Goal: Information Seeking & Learning: Learn about a topic

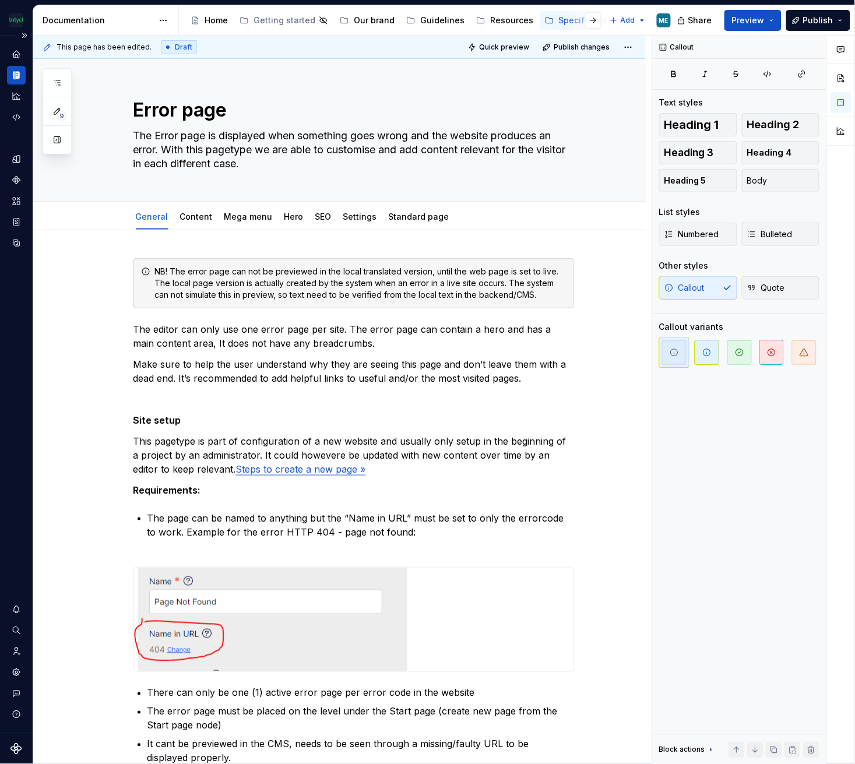
click at [9, 79] on div "Documentation" at bounding box center [16, 75] width 19 height 19
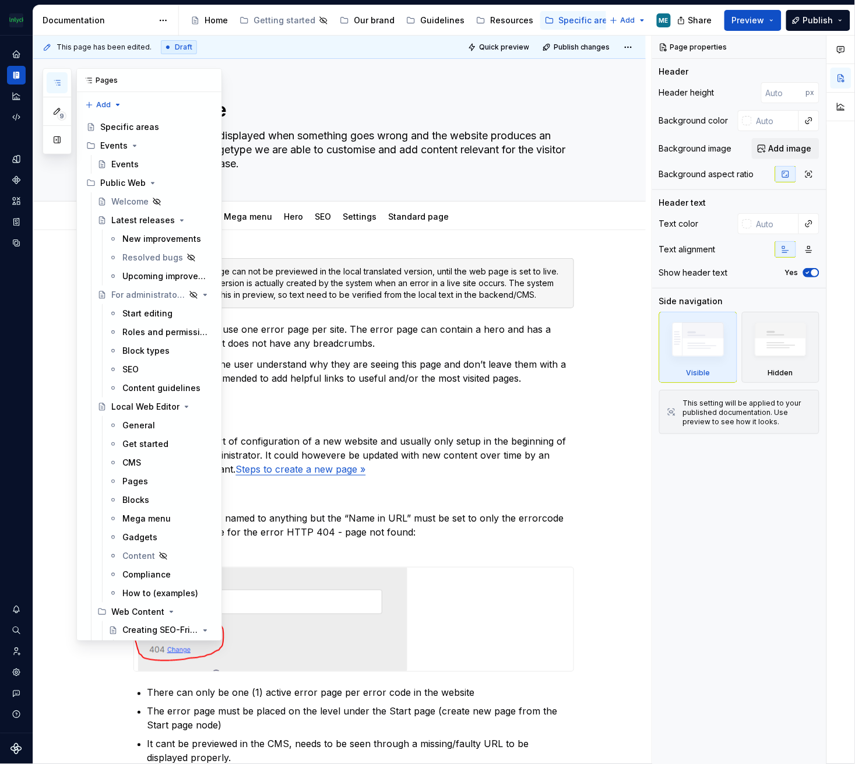
click at [58, 79] on icon "button" at bounding box center [56, 82] width 9 height 9
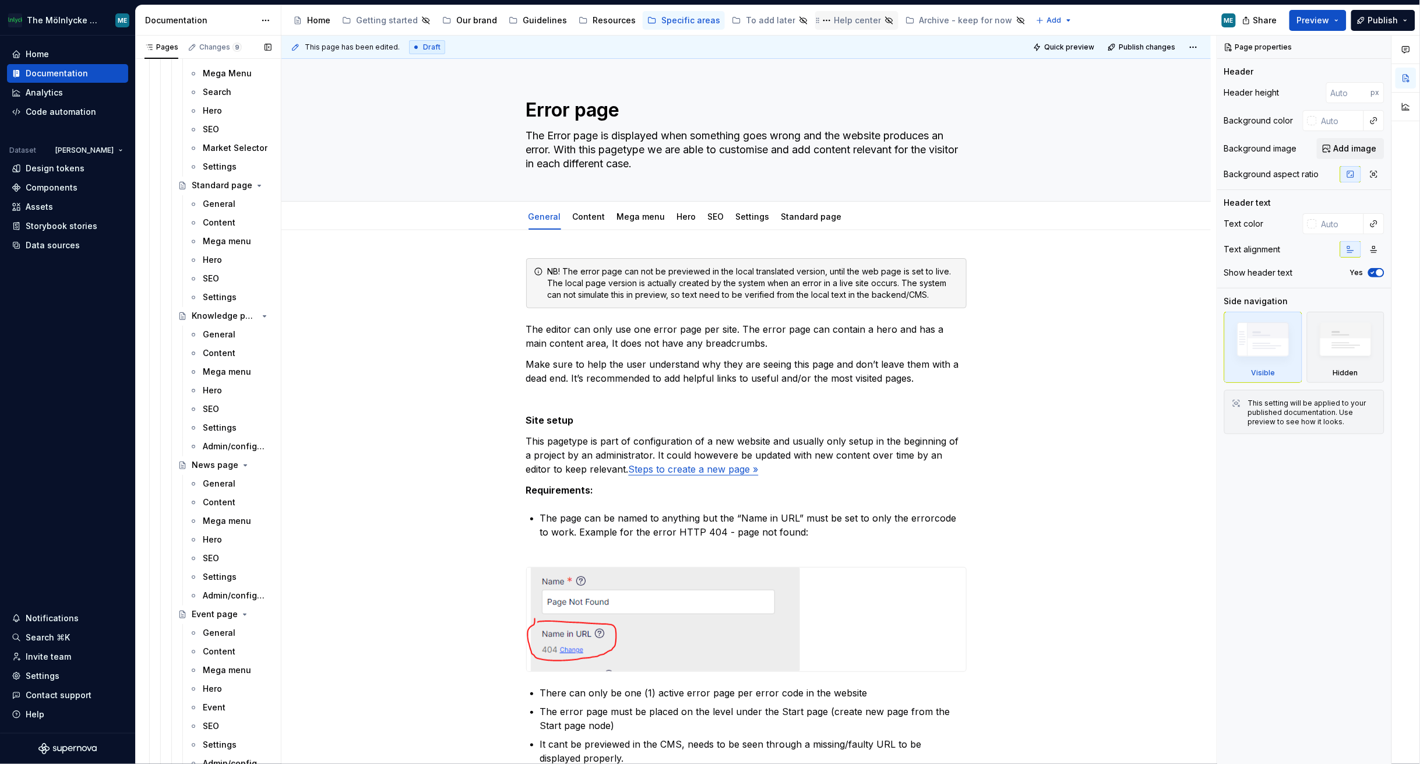
scroll to position [1337, 0]
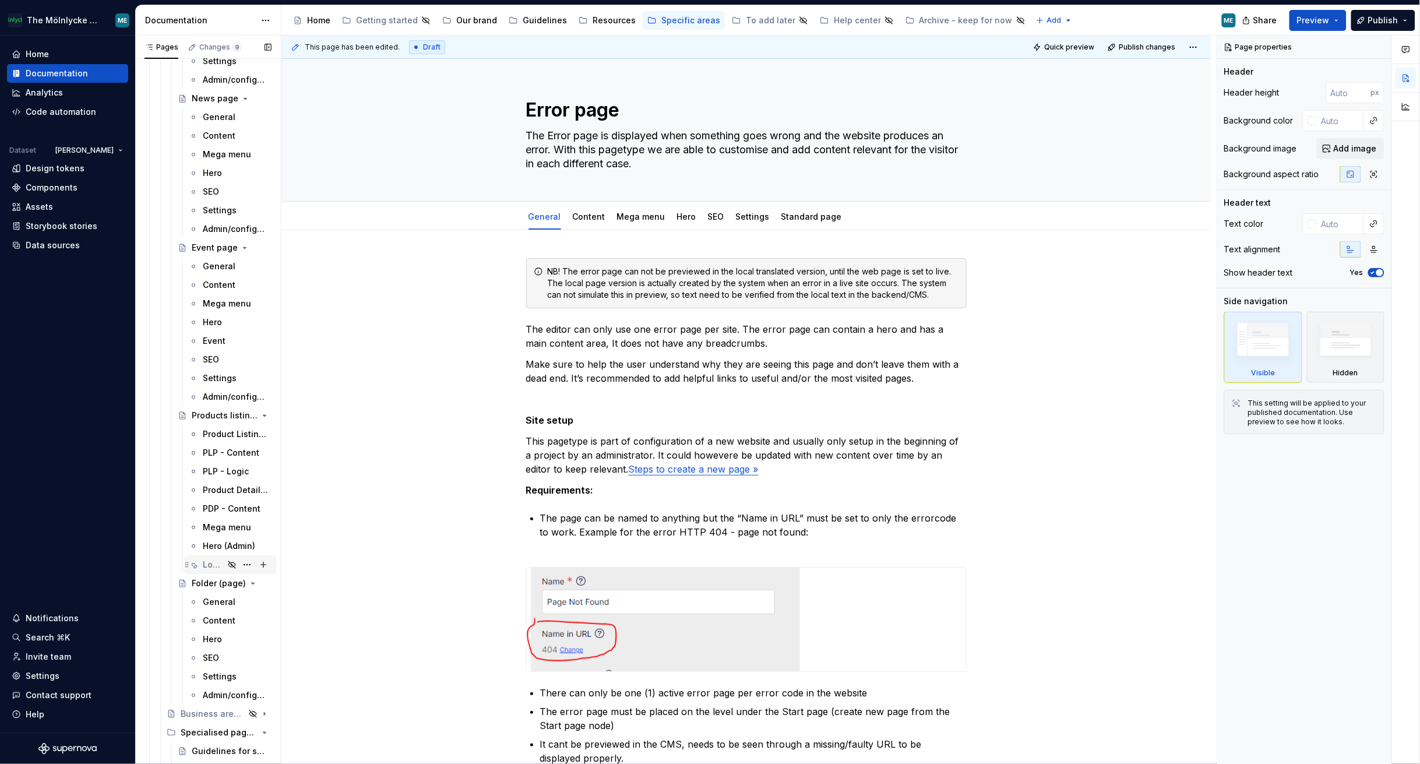
click at [216, 562] on div "Localization keys" at bounding box center [213, 565] width 21 height 12
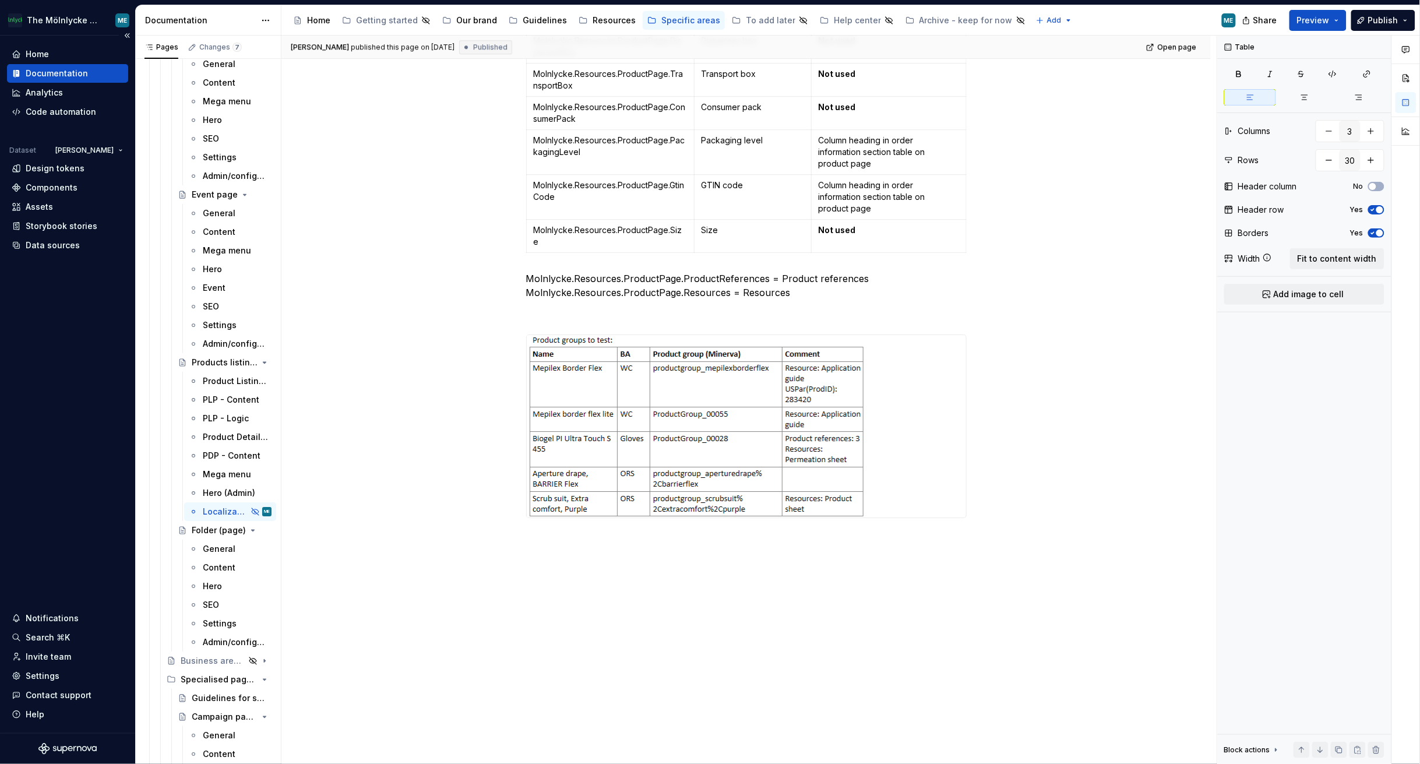
scroll to position [1337, 0]
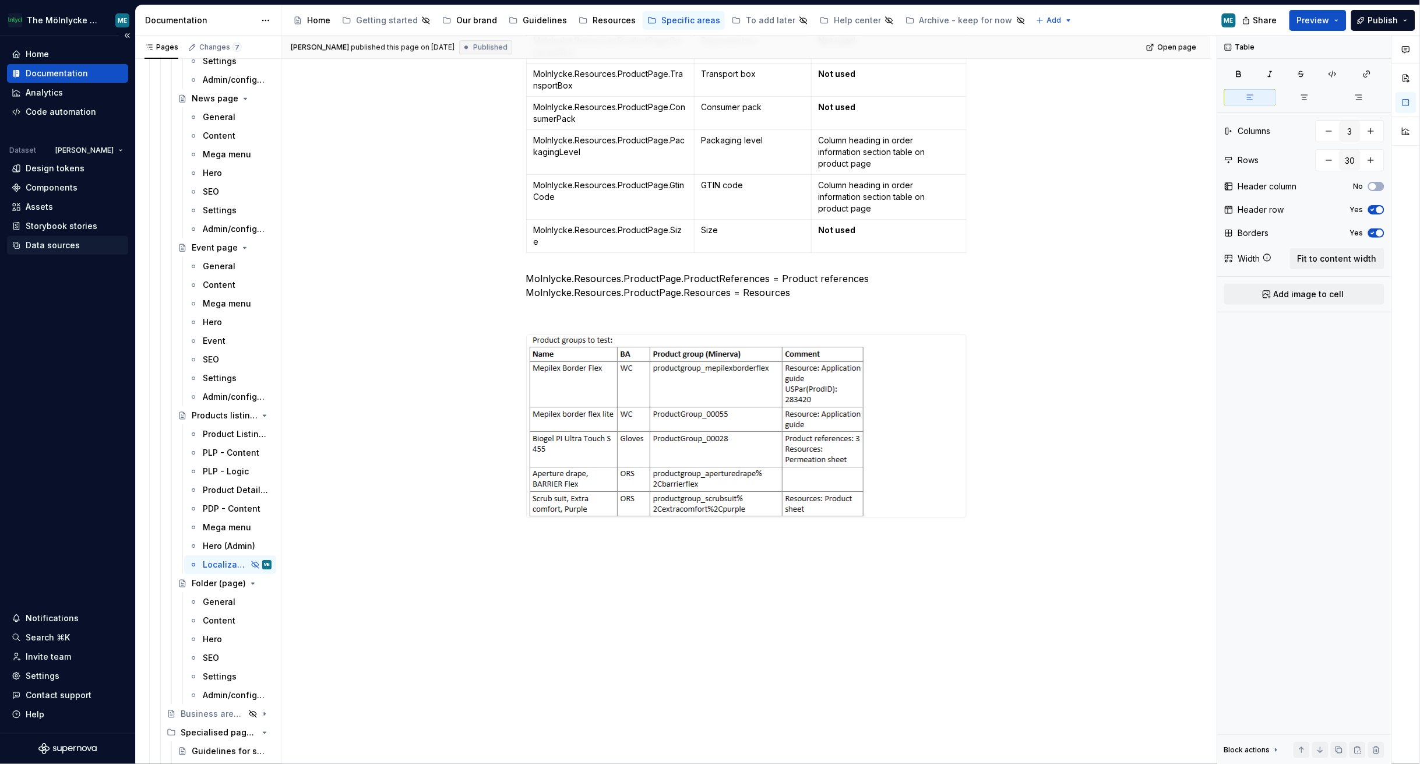
click at [61, 246] on div "Data sources" at bounding box center [53, 245] width 54 height 12
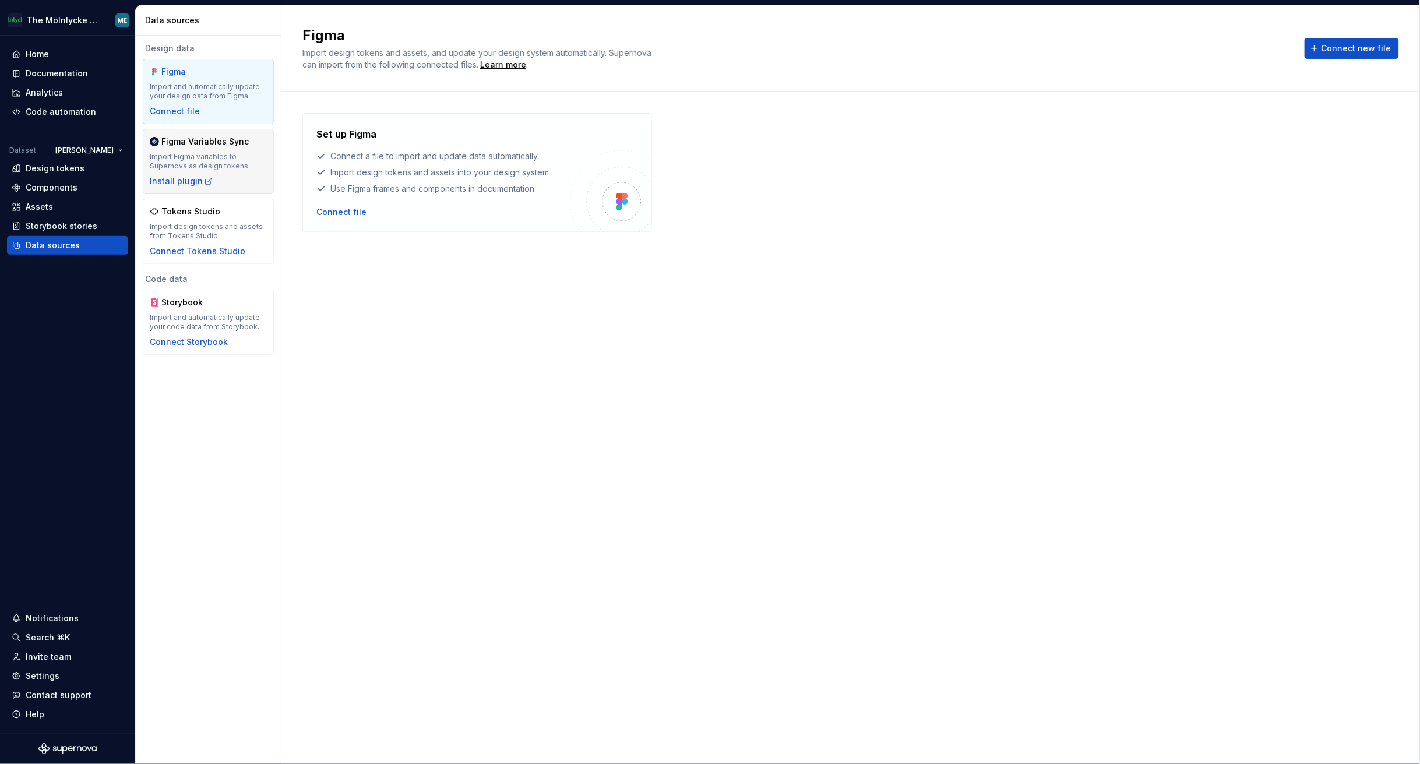
click at [204, 154] on div "Import Figma variables to Supernova as design tokens." at bounding box center [208, 161] width 117 height 19
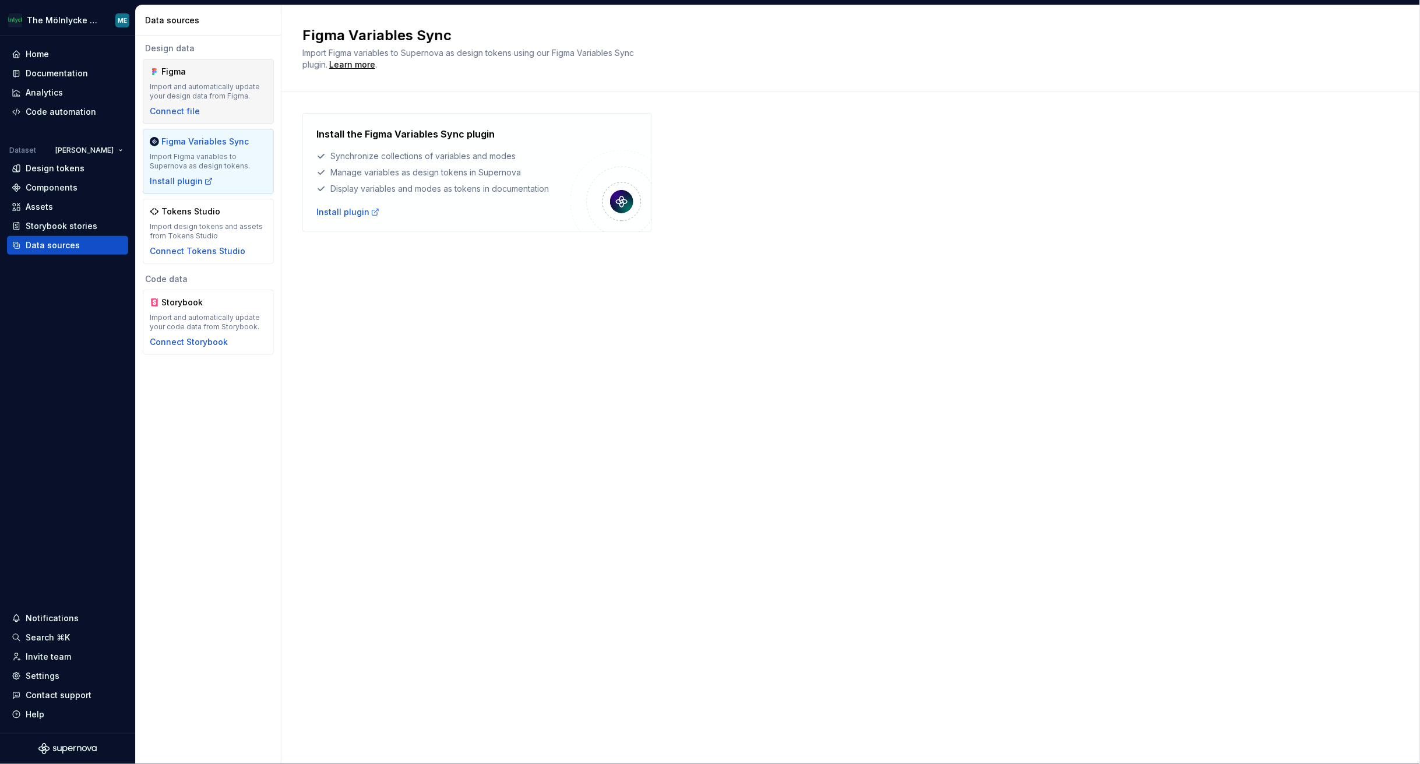
click at [184, 96] on div "Import and automatically update your design data from Figma." at bounding box center [208, 91] width 117 height 19
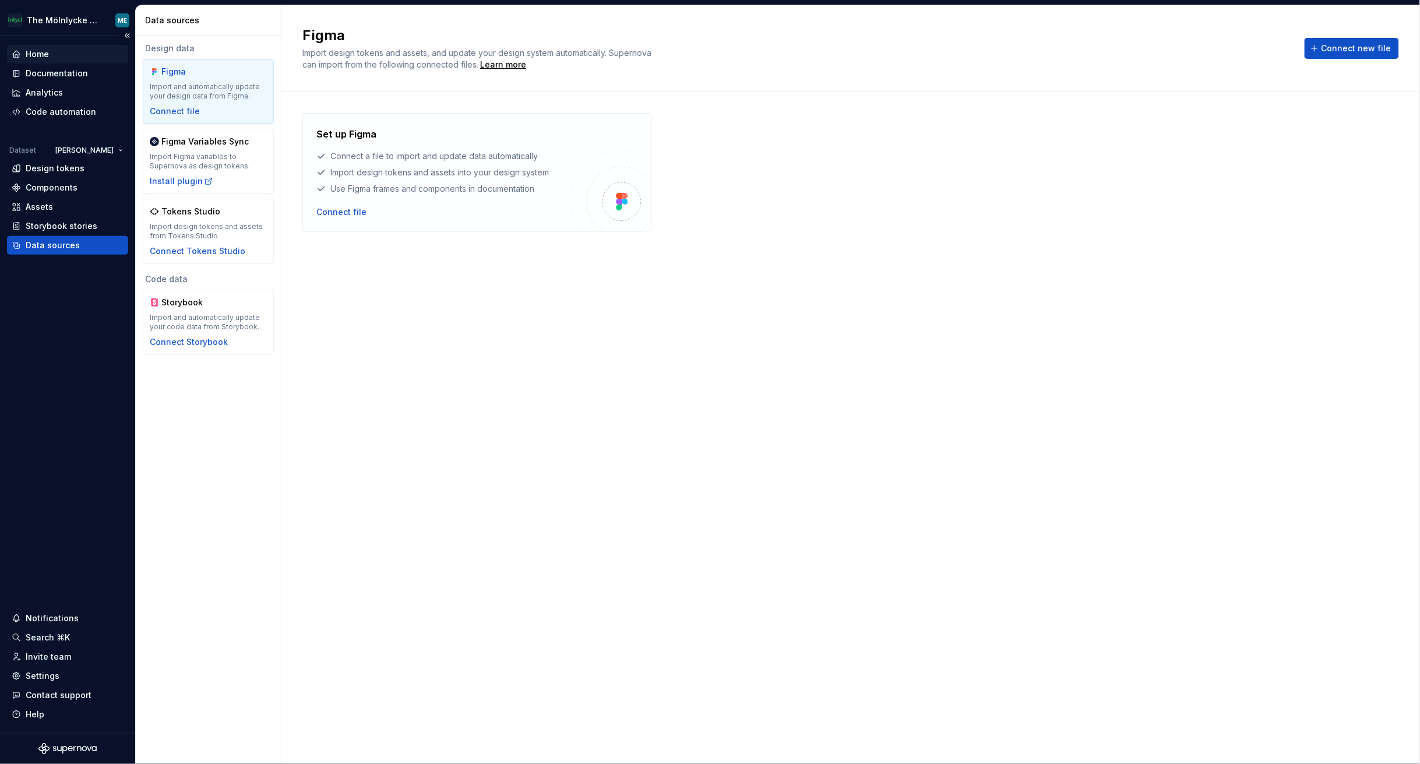
click at [35, 52] on div "Home" at bounding box center [37, 54] width 23 height 12
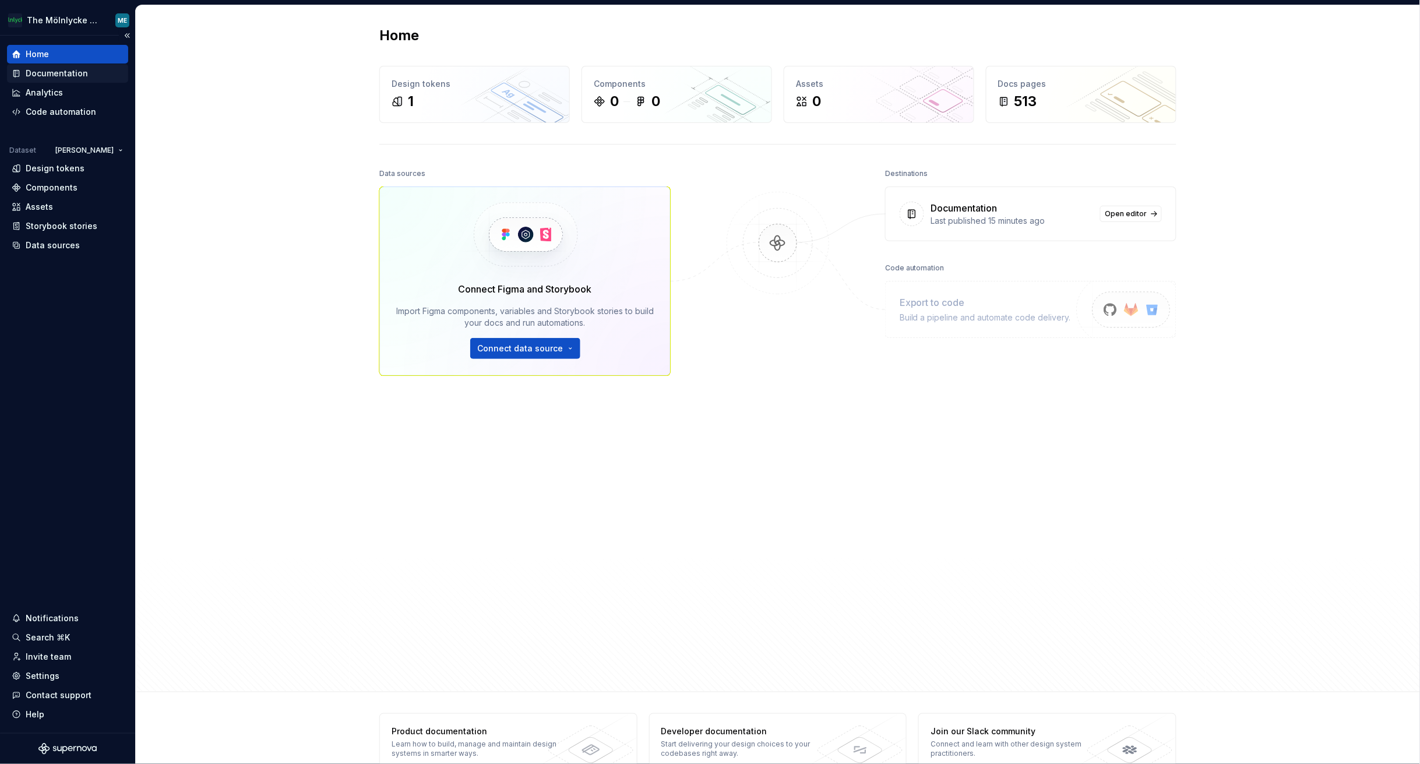
click at [37, 68] on div "Documentation" at bounding box center [57, 74] width 62 height 12
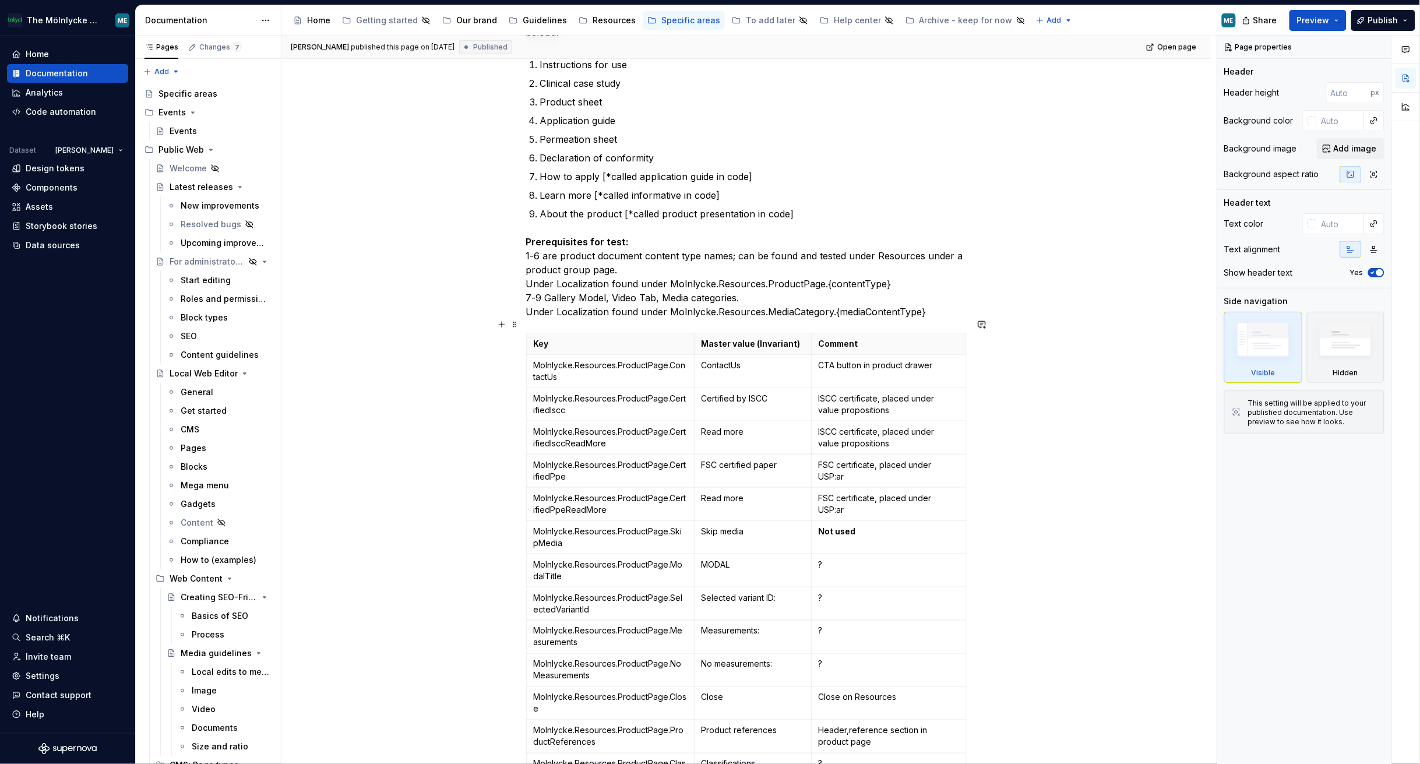
click at [854, 534] on div "[PERSON_NAME] published this page on [DATE] Published Open page Hidden page Pro…" at bounding box center [748, 400] width 935 height 729
type textarea "*"
